Goal: Task Accomplishment & Management: Complete application form

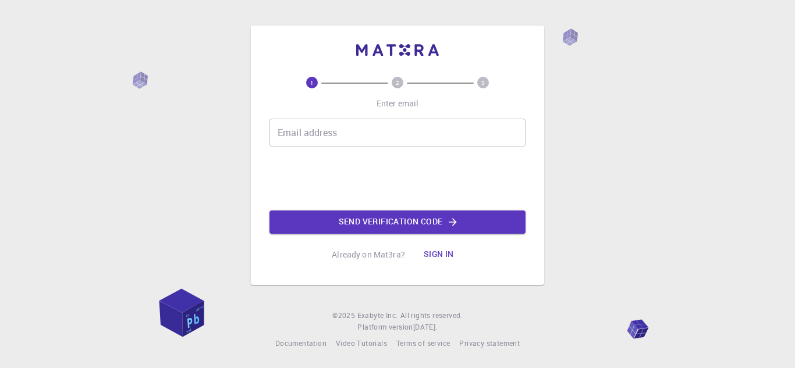
click at [759, 79] on div "1 2 3 Enter email Email address Email address Send verification code Already on…" at bounding box center [397, 184] width 795 height 368
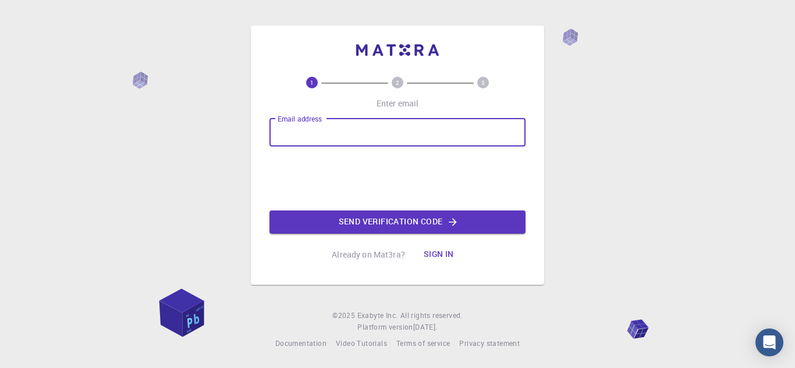
click at [351, 129] on input "Email address" at bounding box center [397, 133] width 256 height 28
type input "m"
click at [322, 134] on input "Email address" at bounding box center [397, 133] width 256 height 28
type input "[EMAIL_ADDRESS][DOMAIN_NAME]"
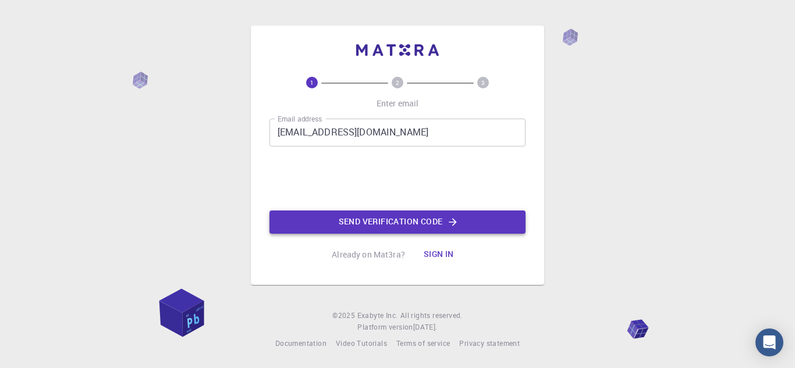
click at [359, 225] on button "Send verification code" at bounding box center [397, 222] width 256 height 23
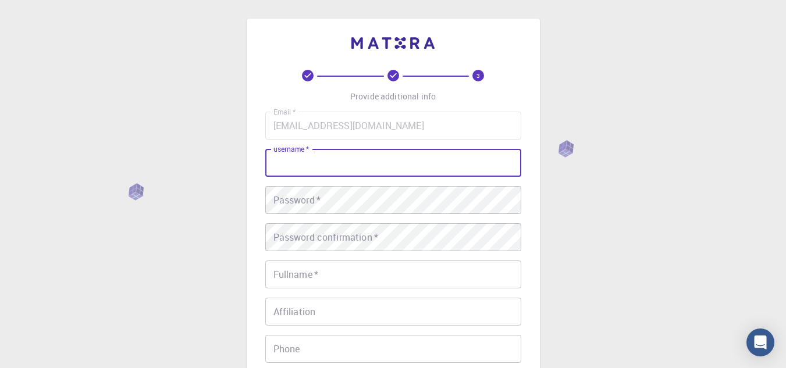
click at [354, 152] on input "username   *" at bounding box center [393, 163] width 256 height 28
type input "Brylle"
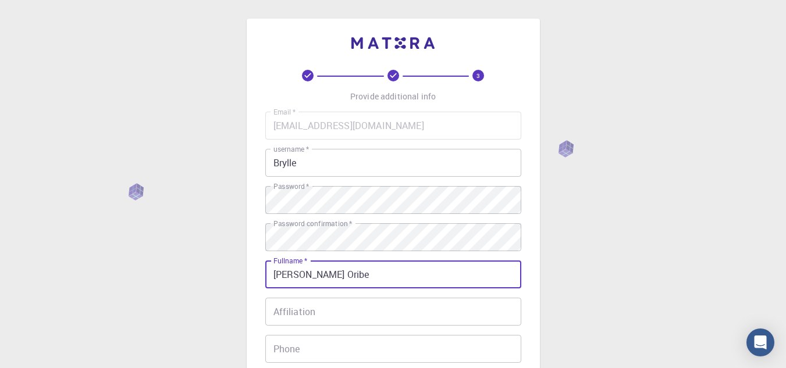
type input "[PERSON_NAME] Oribe"
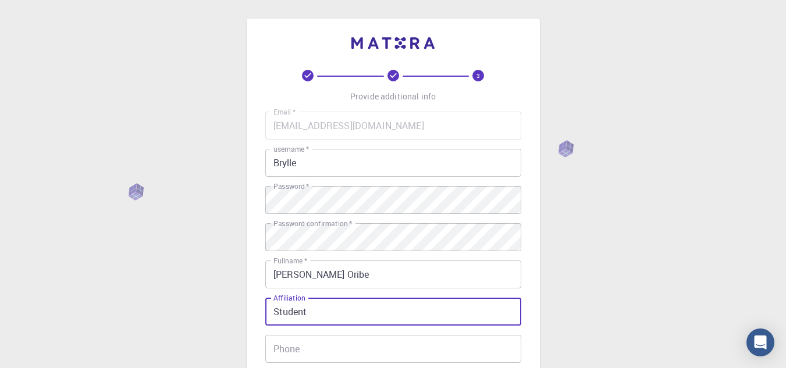
type input "Student"
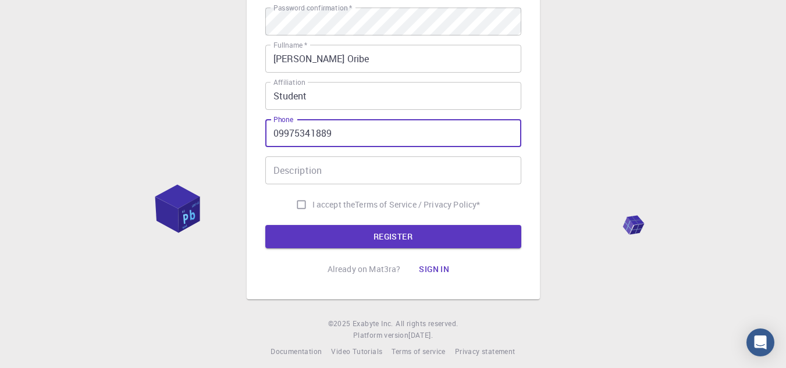
scroll to position [224, 0]
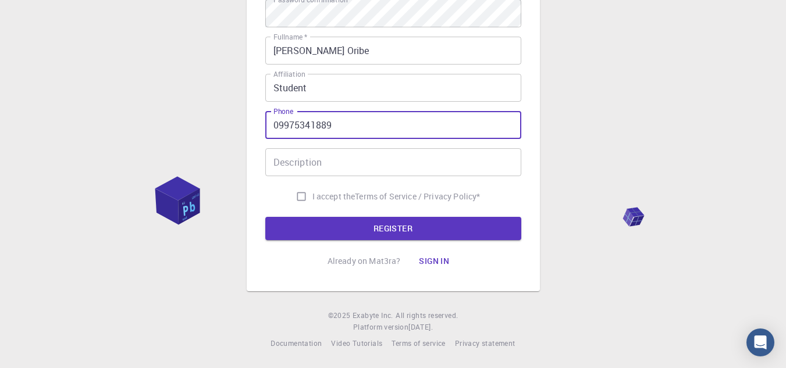
type input "09975341889"
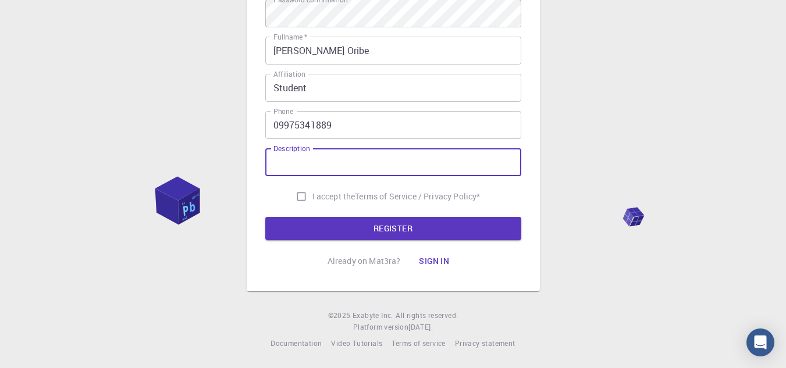
click at [330, 159] on input "Description" at bounding box center [393, 162] width 256 height 28
click at [300, 194] on input "I accept the Terms of Service / Privacy Policy *" at bounding box center [301, 197] width 22 height 22
checkbox input "true"
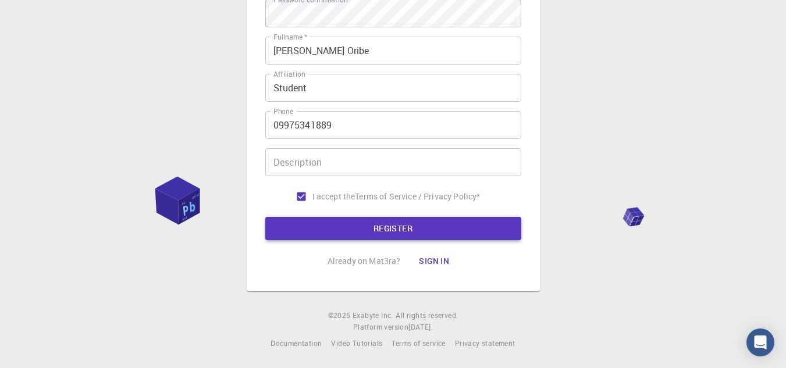
click at [331, 234] on button "REGISTER" at bounding box center [393, 228] width 256 height 23
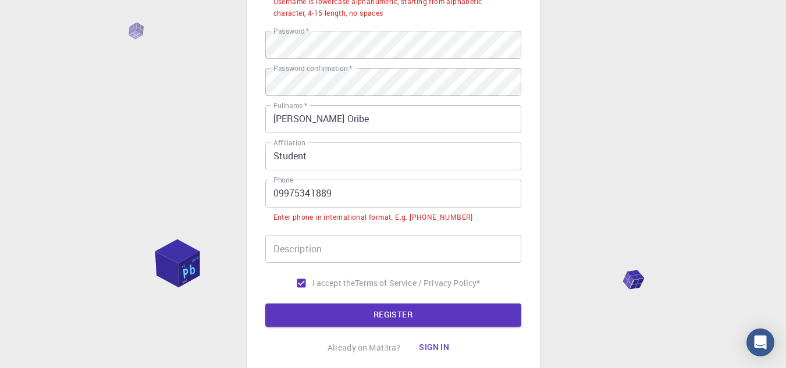
scroll to position [166, 0]
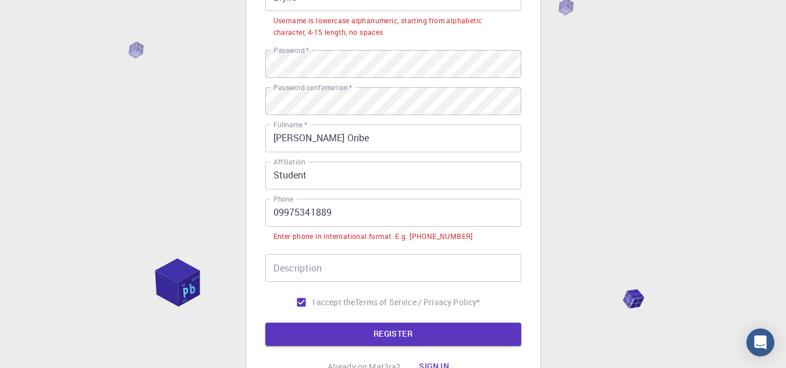
click at [282, 213] on input "09975341889" at bounding box center [393, 213] width 256 height 28
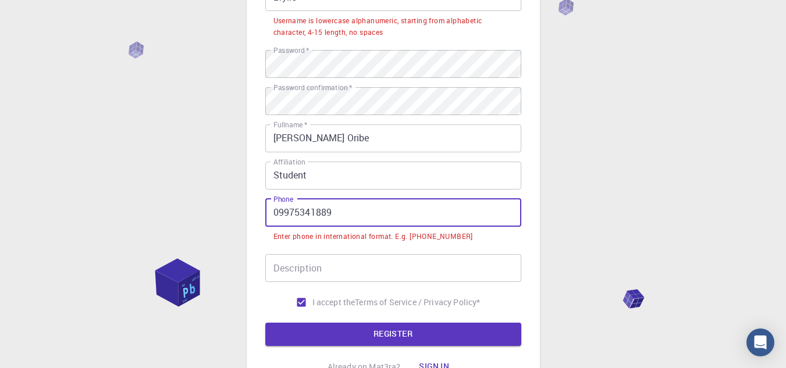
click at [276, 214] on input "09975341889" at bounding box center [393, 213] width 256 height 28
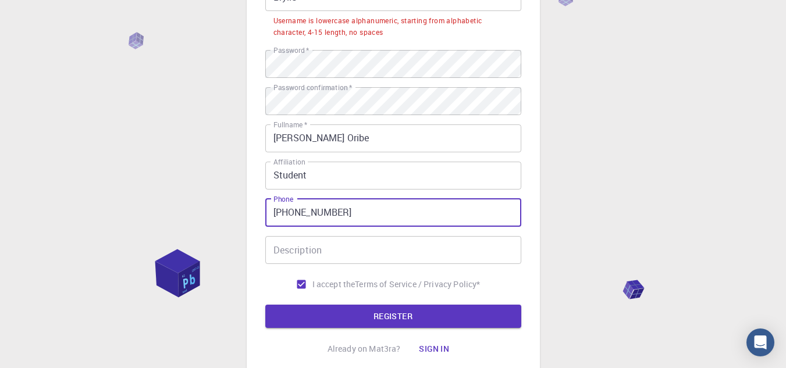
click at [291, 222] on input "[PHONE_NUMBER]" at bounding box center [393, 213] width 256 height 28
type input "[PHONE_NUMBER]"
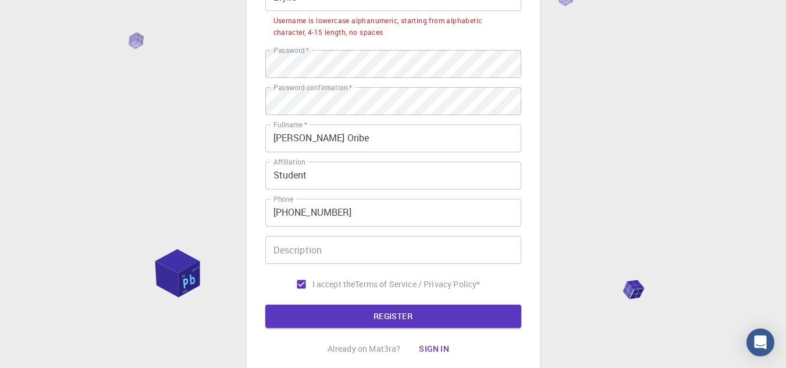
click at [344, 303] on form "Email   * [EMAIL_ADDRESS][DOMAIN_NAME] Email   * username   * Brylle username  …" at bounding box center [393, 137] width 256 height 382
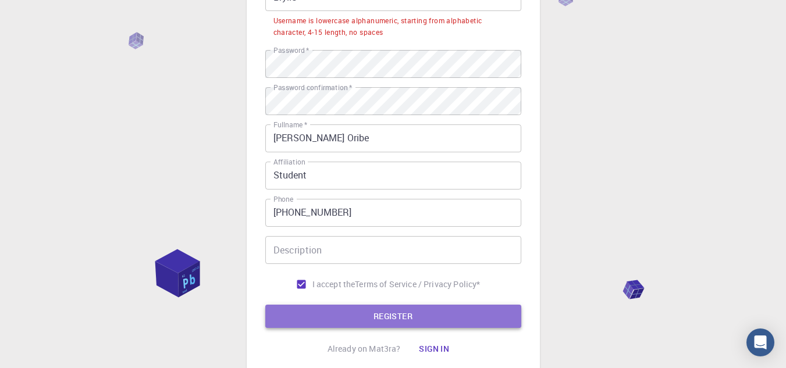
click at [345, 317] on button "REGISTER" at bounding box center [393, 316] width 256 height 23
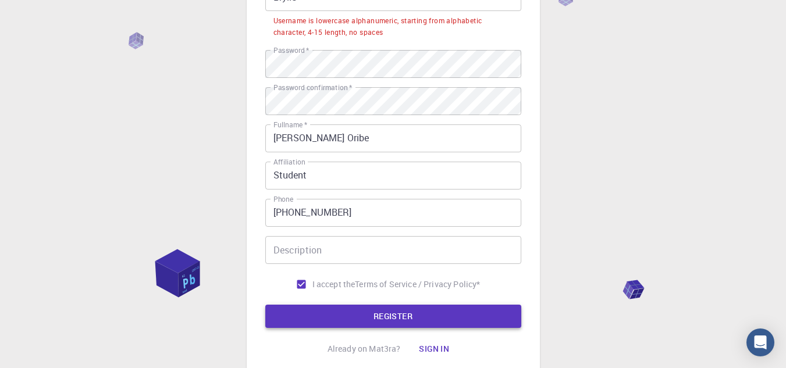
click at [445, 309] on button "REGISTER" at bounding box center [393, 316] width 256 height 23
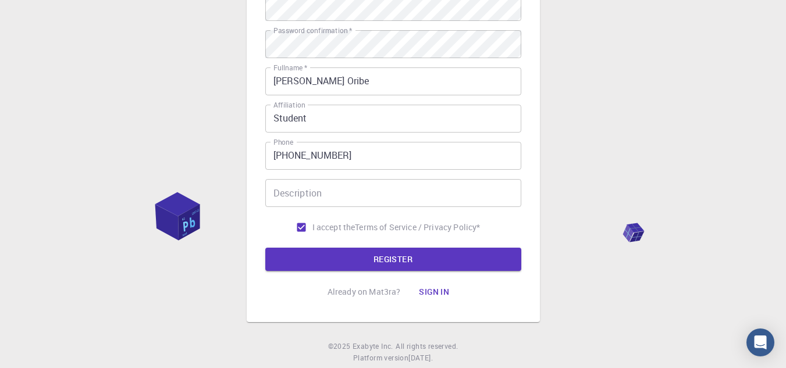
scroll to position [195, 0]
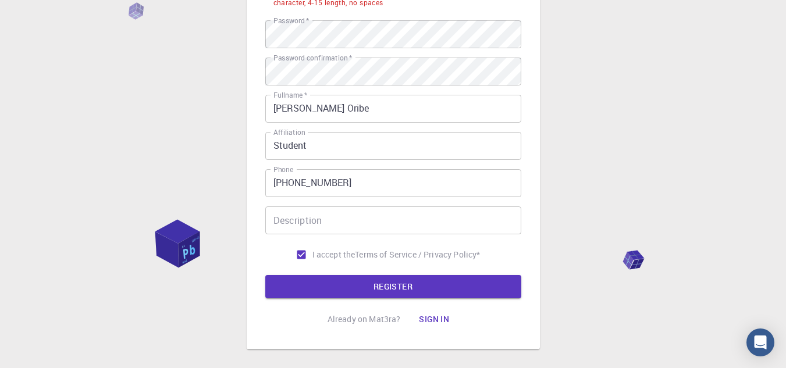
click at [289, 184] on input "[PHONE_NUMBER]" at bounding box center [393, 183] width 256 height 28
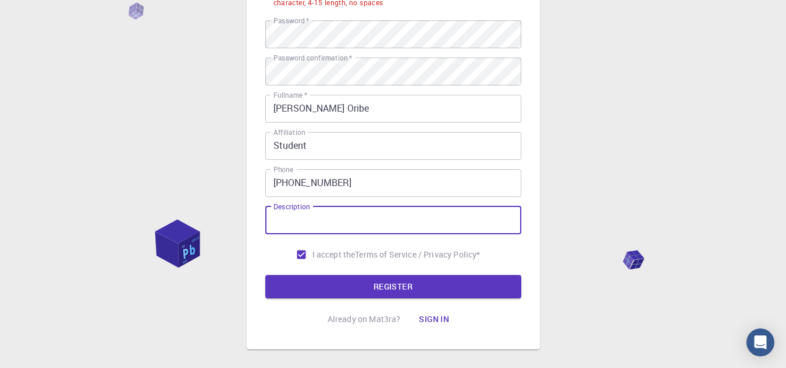
click at [281, 219] on div "Description Description" at bounding box center [393, 221] width 256 height 28
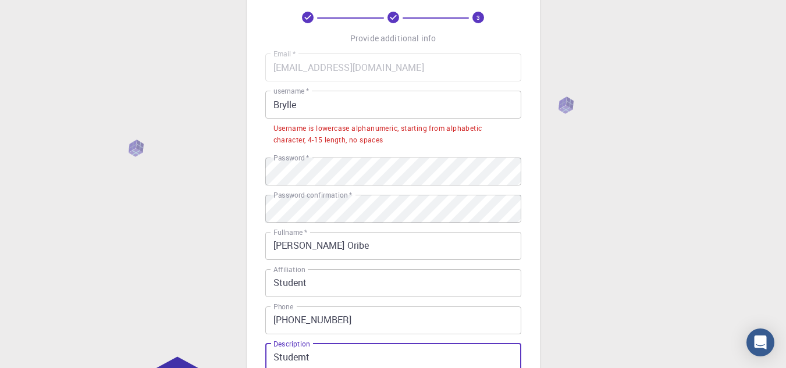
type input "Studemt"
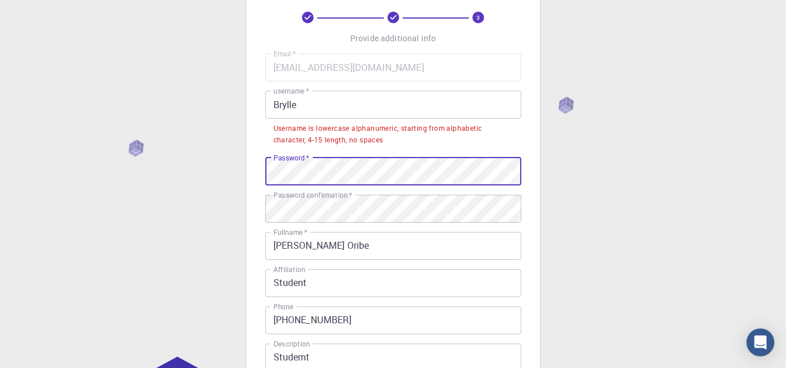
click at [9, 147] on div "3 Provide additional info Email   * [EMAIL_ADDRESS][DOMAIN_NAME] Email   * user…" at bounding box center [393, 253] width 786 height 622
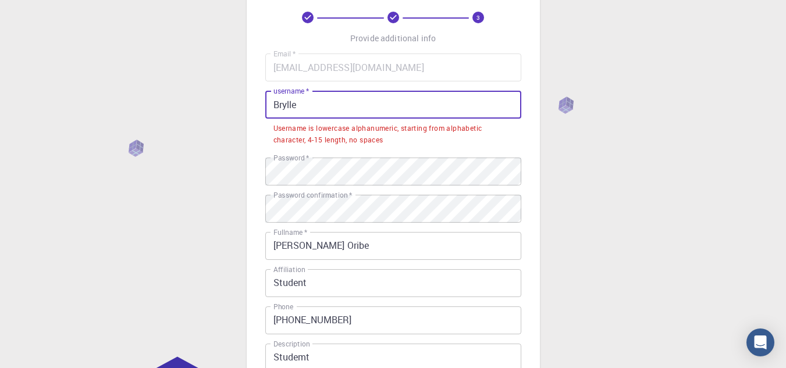
click at [384, 100] on input "Brylle" at bounding box center [393, 105] width 256 height 28
drag, startPoint x: 384, startPoint y: 100, endPoint x: 140, endPoint y: 105, distance: 244.4
click at [145, 105] on div "3 Provide additional info Email   * [EMAIL_ADDRESS][DOMAIN_NAME] Email   * user…" at bounding box center [393, 253] width 786 height 622
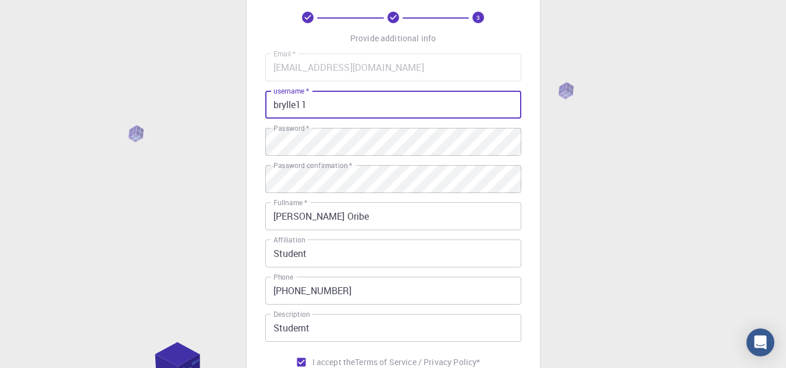
type input "brylle11"
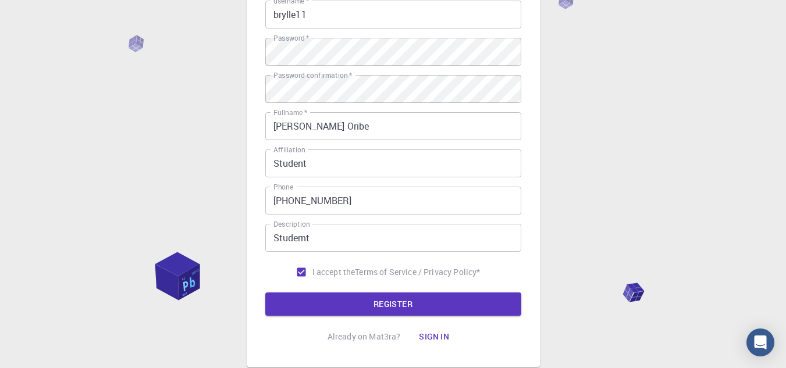
scroll to position [175, 0]
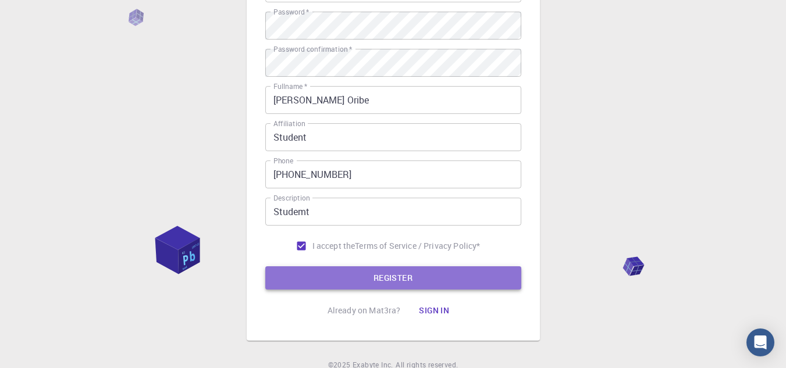
click at [331, 273] on button "REGISTER" at bounding box center [393, 277] width 256 height 23
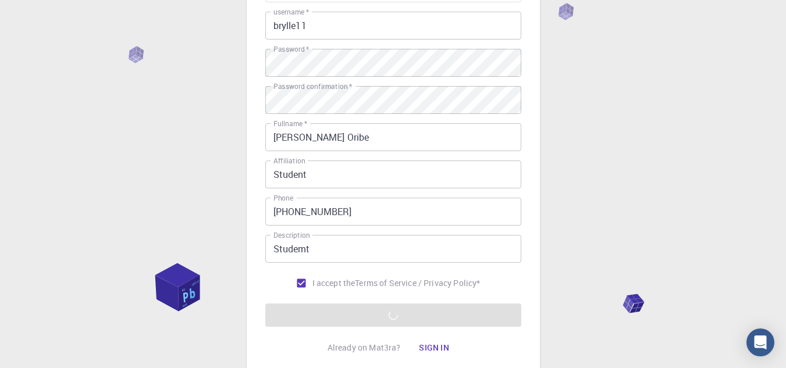
scroll to position [116, 0]
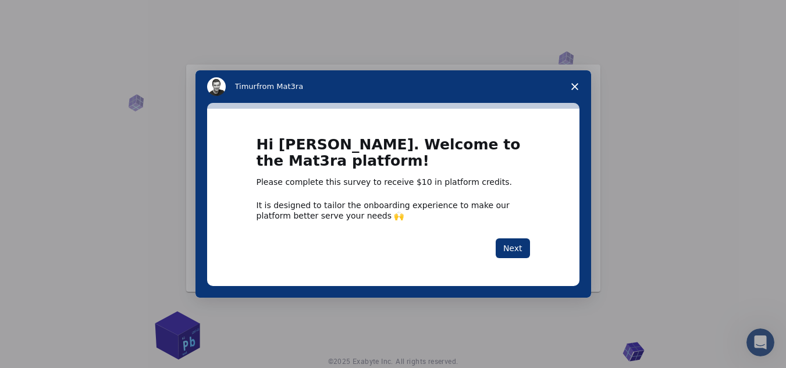
click at [574, 84] on icon "Close survey" at bounding box center [574, 86] width 7 height 7
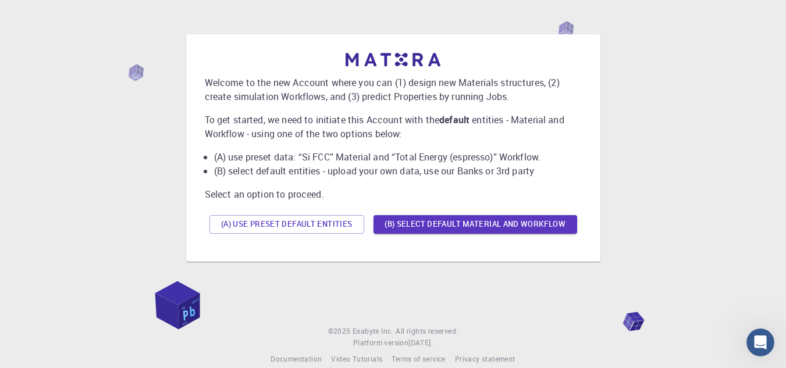
scroll to position [46, 0]
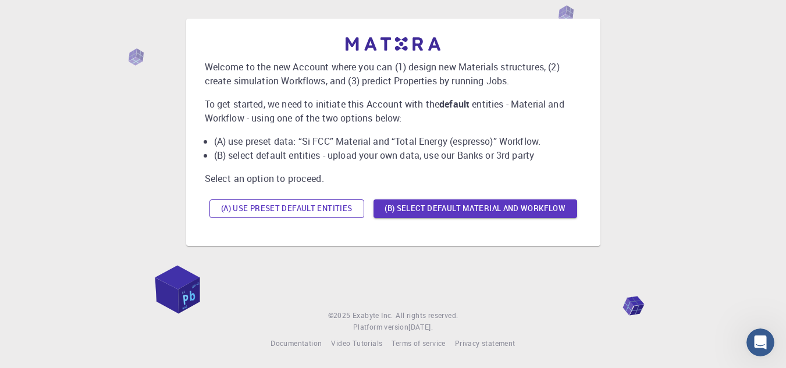
click at [282, 210] on button "(A) Use preset default entities" at bounding box center [286, 209] width 155 height 19
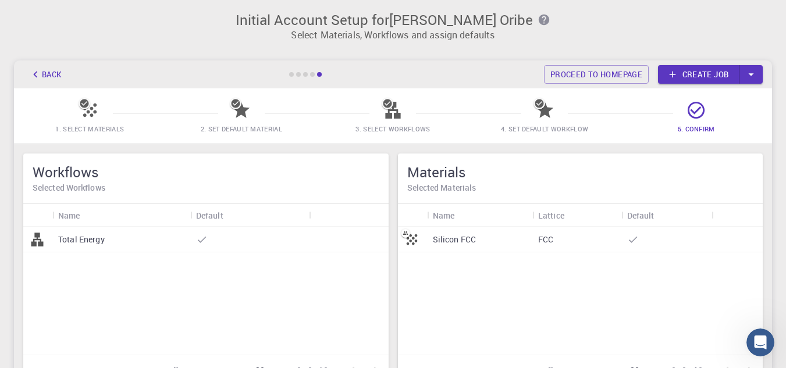
scroll to position [0, 0]
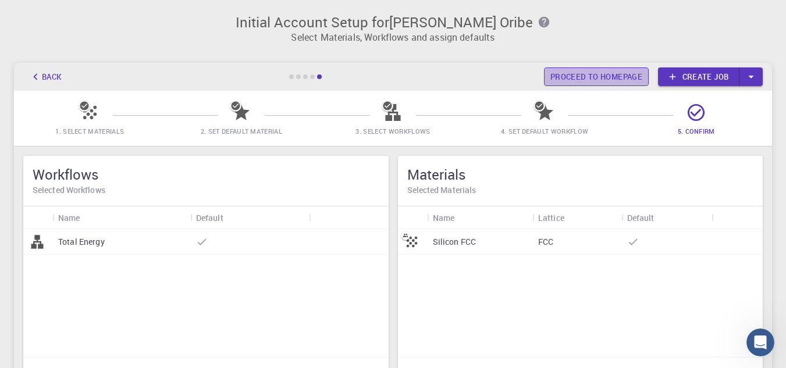
click at [621, 70] on link "Proceed to homepage" at bounding box center [596, 76] width 105 height 19
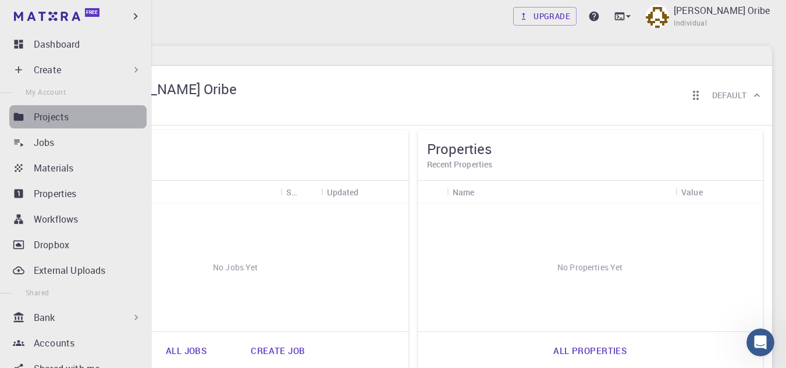
click at [80, 109] on link "Projects" at bounding box center [77, 116] width 137 height 23
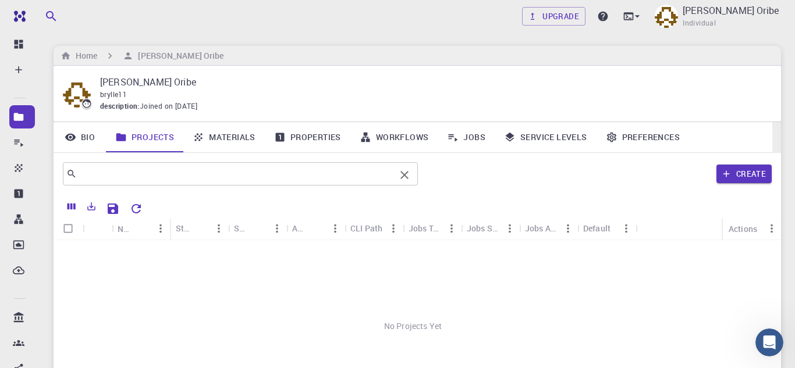
click at [195, 175] on input "text" at bounding box center [236, 174] width 318 height 16
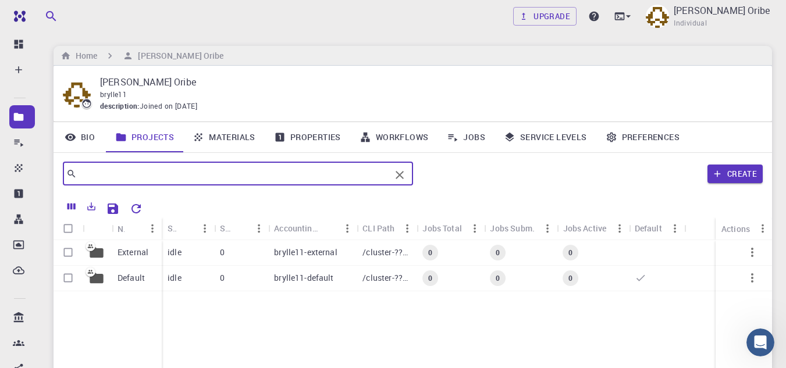
scroll to position [166, 0]
